Goal: Information Seeking & Learning: Find specific fact

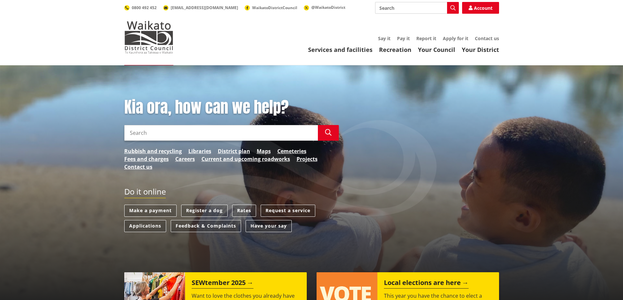
click at [403, 8] on input "Search" at bounding box center [417, 8] width 84 height 12
type input "risk framework"
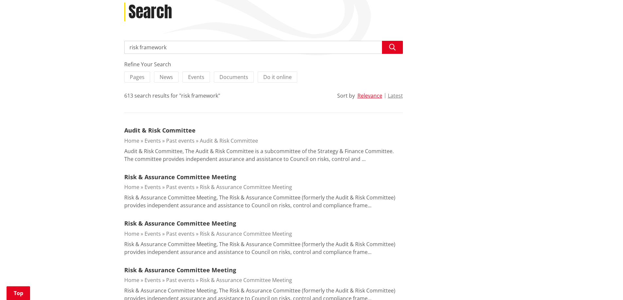
scroll to position [98, 0]
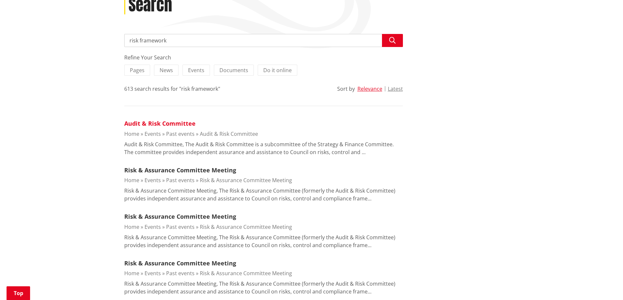
click at [168, 123] on link "Audit & Risk Committee" at bounding box center [159, 124] width 71 height 8
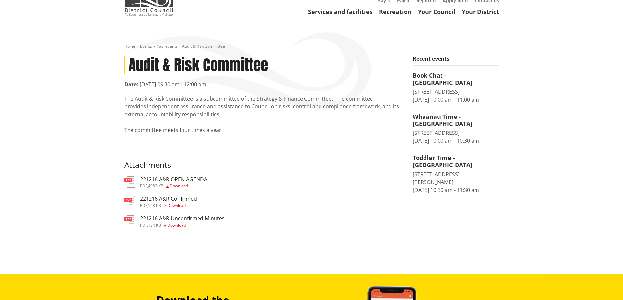
scroll to position [33, 0]
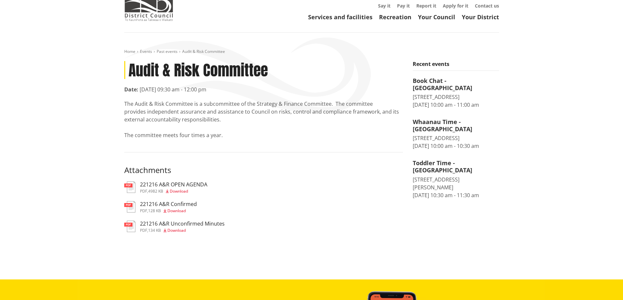
click at [195, 183] on h3 "221216 A&R OPEN AGENDA" at bounding box center [173, 185] width 67 height 6
